Goal: Check status

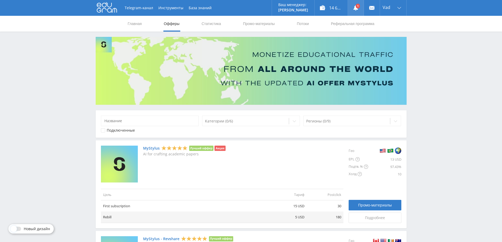
click at [353, 6] on icon at bounding box center [355, 7] width 5 height 5
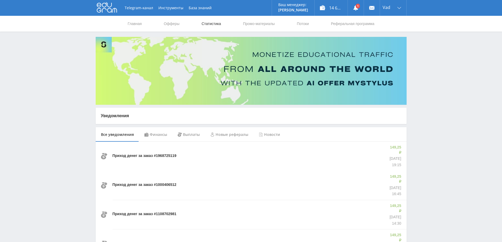
click at [213, 25] on link "Статистика" at bounding box center [211, 24] width 21 height 16
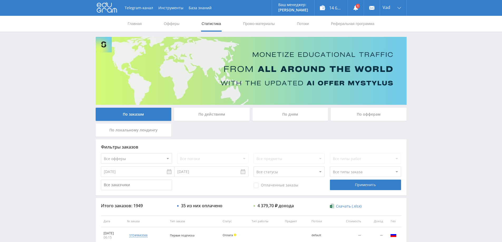
click at [278, 107] on div "По заказам По действиям По дням По офферам По локальному лендингу Фильтры заказ…" at bounding box center [251, 225] width 316 height 376
click at [280, 110] on div "По дням" at bounding box center [290, 114] width 76 height 13
click at [0, 0] on input "По дням" at bounding box center [0, 0] width 0 height 0
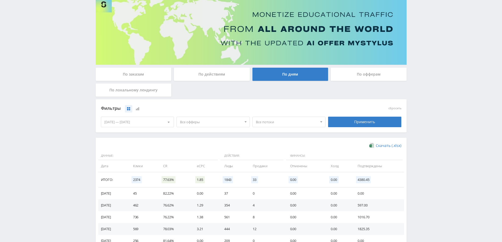
scroll to position [103, 0]
